Goal: Information Seeking & Learning: Check status

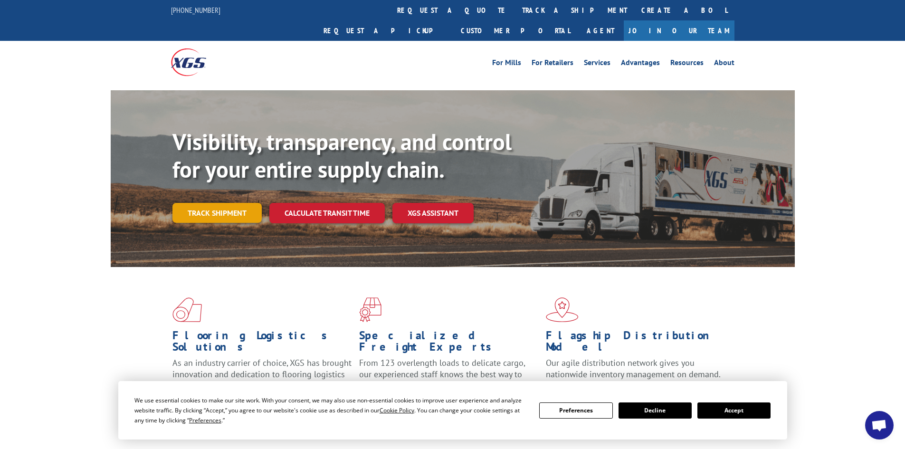
click at [197, 203] on link "Track shipment" at bounding box center [216, 213] width 89 height 20
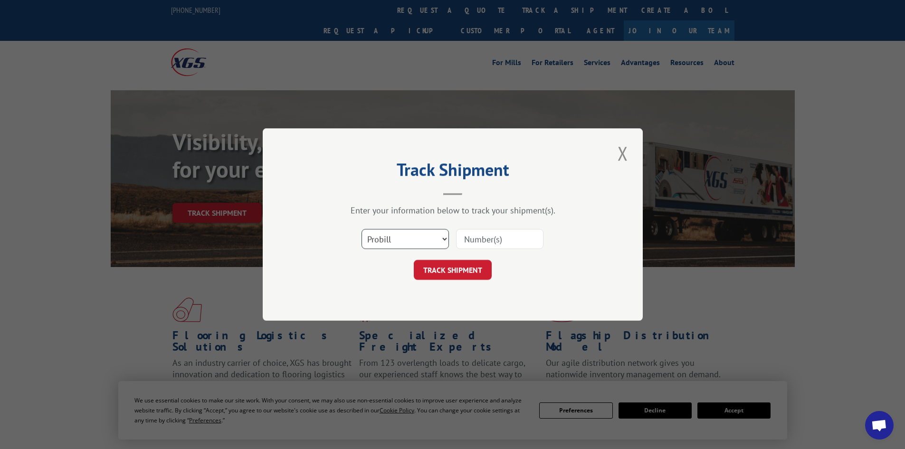
click at [425, 237] on select "Select category... Probill BOL PO" at bounding box center [404, 239] width 87 height 20
select select "bol"
click at [361, 229] on select "Select category... Probill BOL PO" at bounding box center [404, 239] width 87 height 20
paste input "17534422"
type input "17534422"
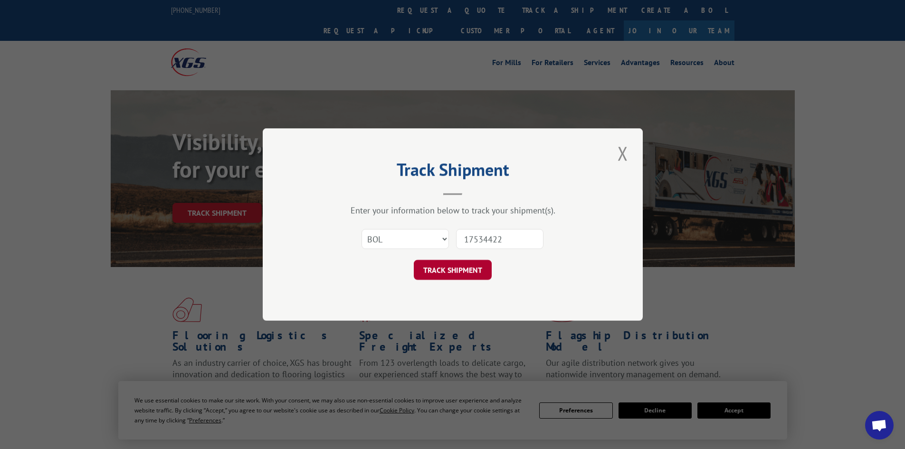
click at [473, 265] on button "TRACK SHIPMENT" at bounding box center [453, 270] width 78 height 20
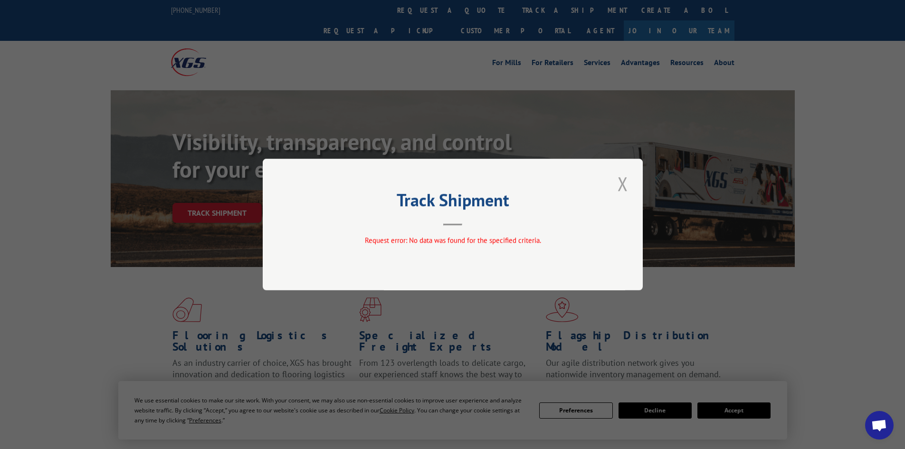
click at [623, 187] on button "Close modal" at bounding box center [622, 183] width 16 height 26
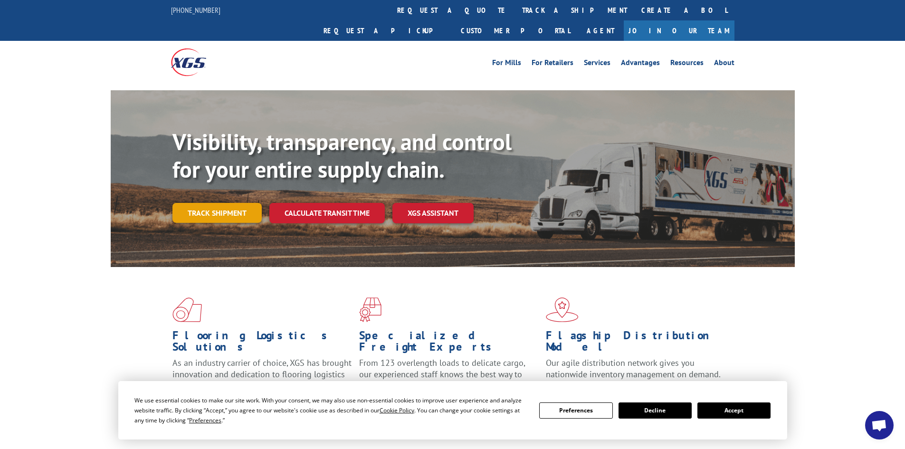
click at [240, 203] on link "Track shipment" at bounding box center [216, 213] width 89 height 20
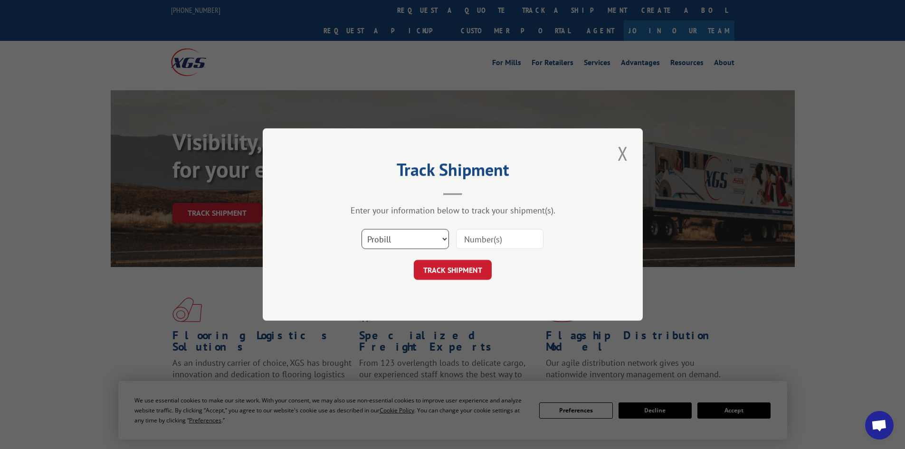
click at [432, 238] on select "Select category... Probill BOL PO" at bounding box center [404, 239] width 87 height 20
select select "bol"
click at [361, 229] on select "Select category... Probill BOL PO" at bounding box center [404, 239] width 87 height 20
click at [480, 245] on input at bounding box center [499, 239] width 87 height 20
paste input "813962"
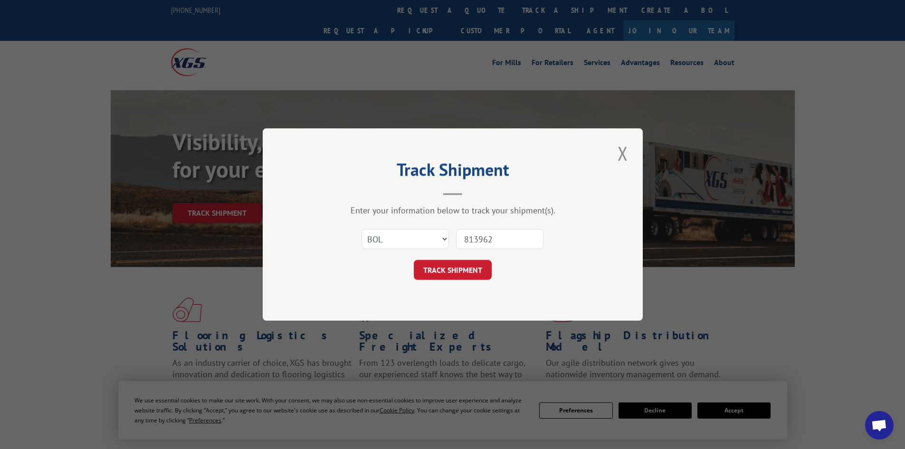
type input "813962"
click at [435, 280] on div "Track Shipment Enter your information below to track your shipment(s). Select c…" at bounding box center [453, 224] width 380 height 192
click at [445, 274] on button "TRACK SHIPMENT" at bounding box center [453, 270] width 78 height 20
